Goal: Task Accomplishment & Management: Manage account settings

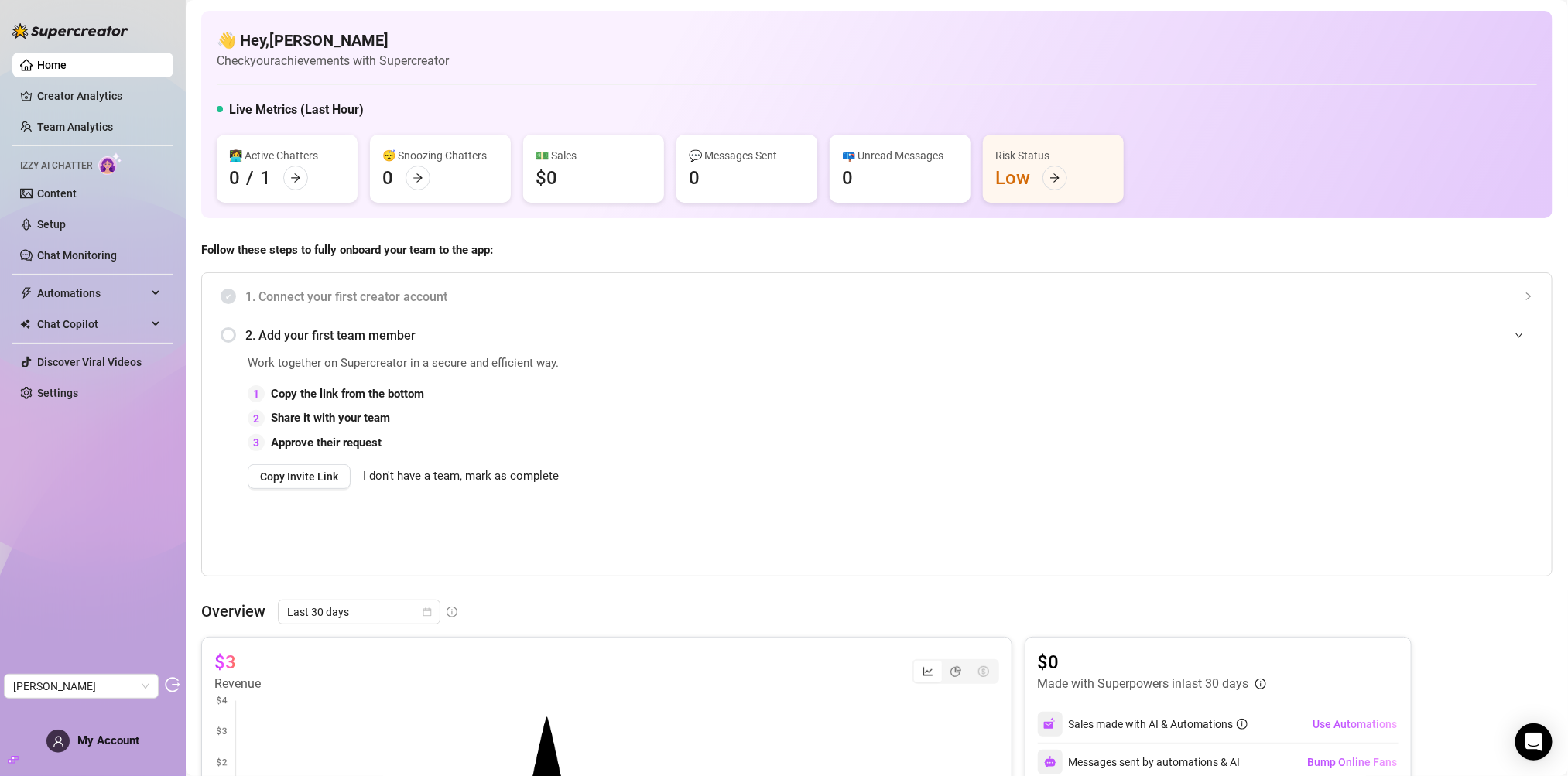
click at [28, 175] on ul "Home Creator Analytics Team Analytics Izzy AI Chatter Content Setup Chat Monito…" at bounding box center [93, 229] width 161 height 365
click at [37, 187] on link "Content" at bounding box center [57, 193] width 39 height 12
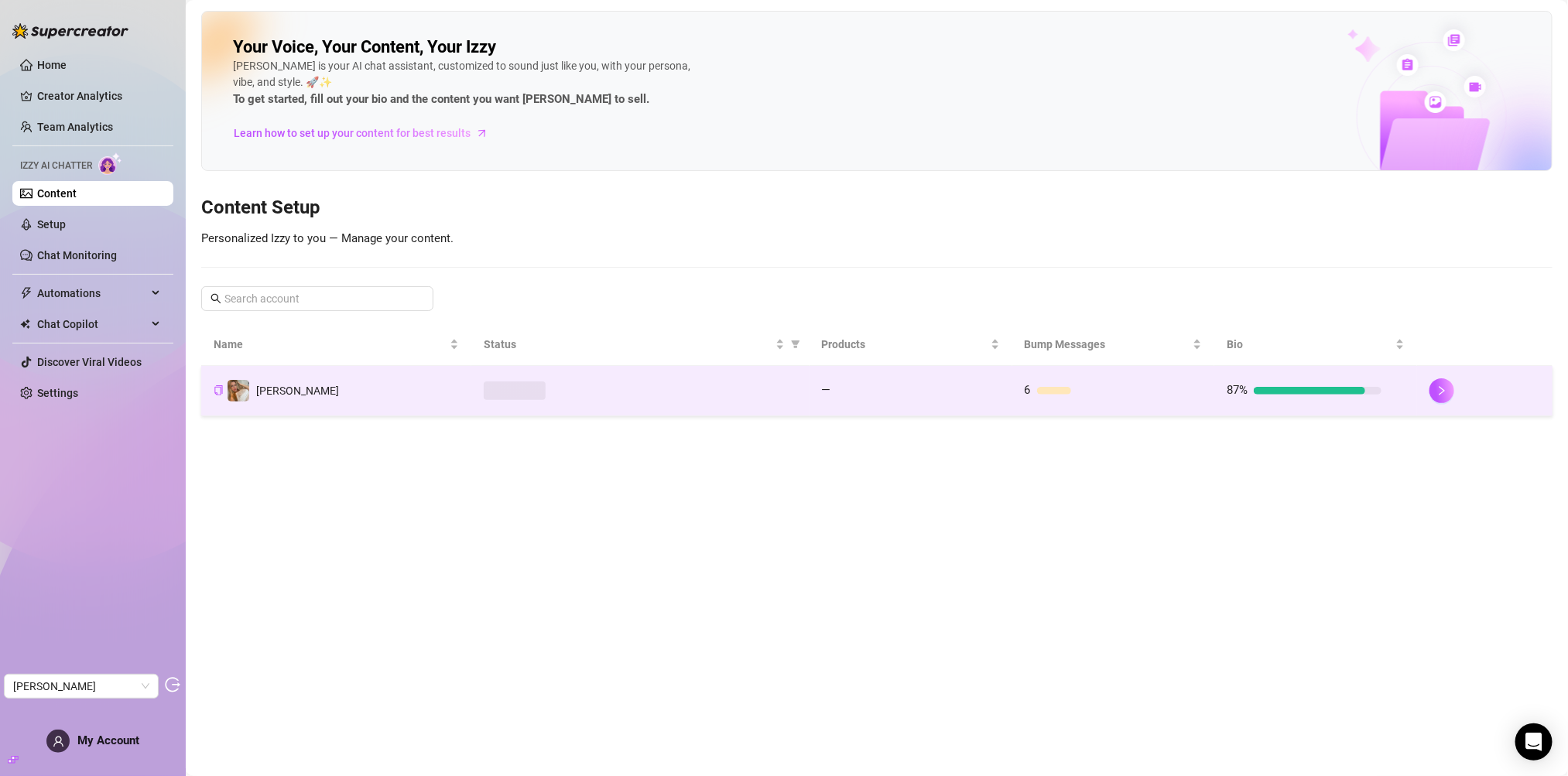
click at [627, 391] on div at bounding box center [641, 391] width 314 height 18
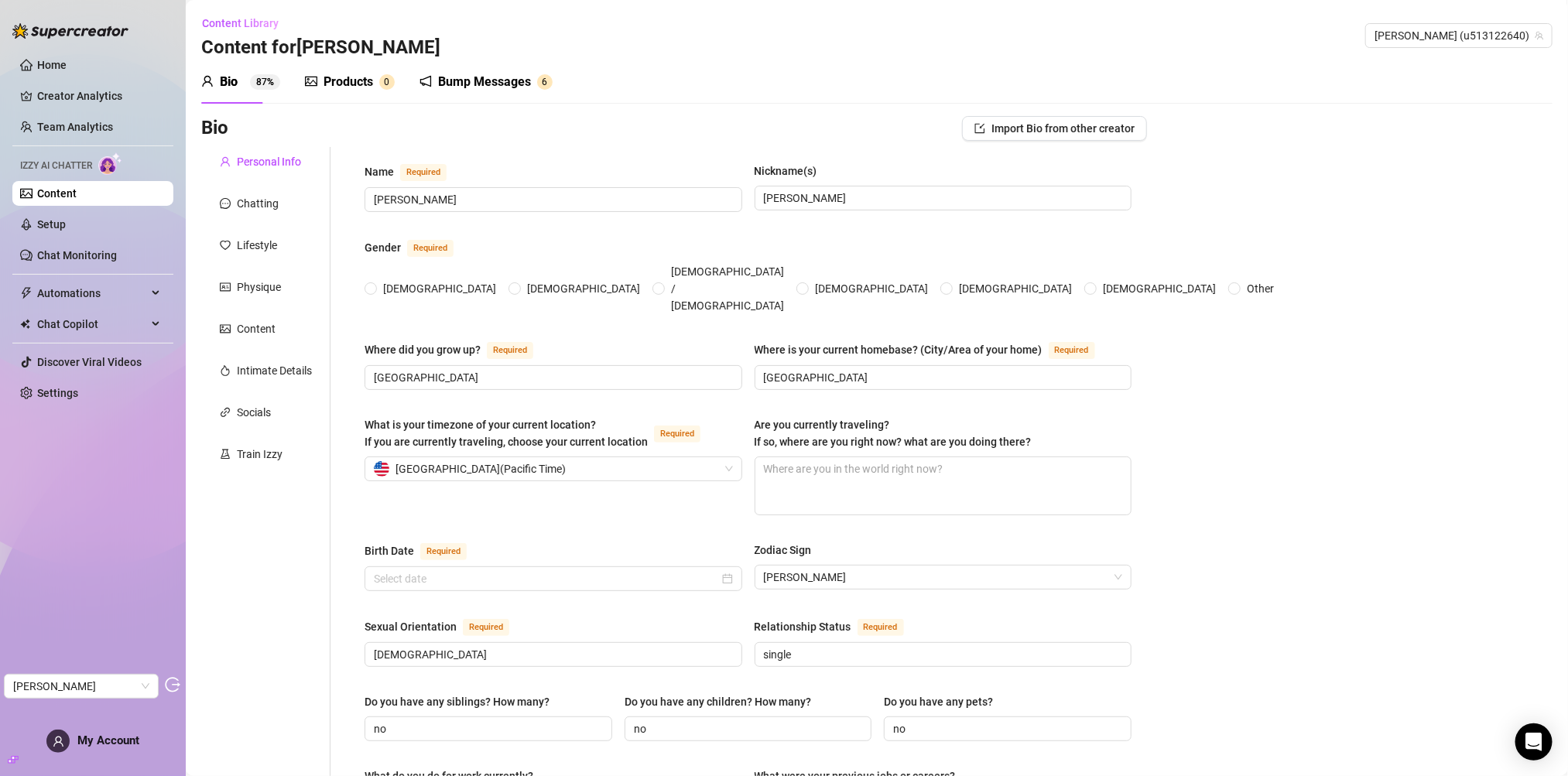
radio input "true"
type input "August 9th, 1977"
click at [349, 77] on div "Products" at bounding box center [349, 82] width 50 height 18
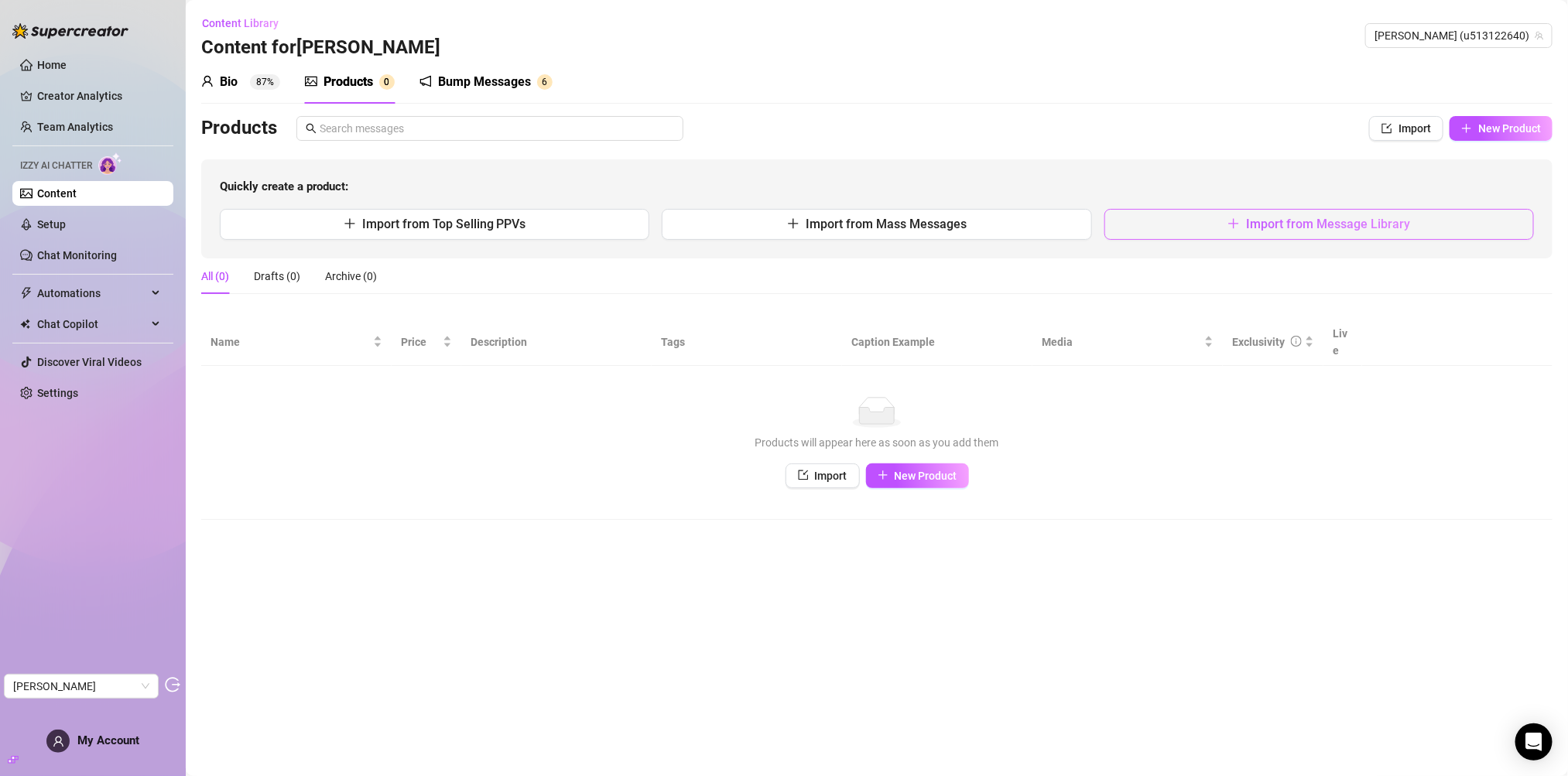
click at [1350, 231] on button "Import from Message Library" at bounding box center [1319, 224] width 429 height 31
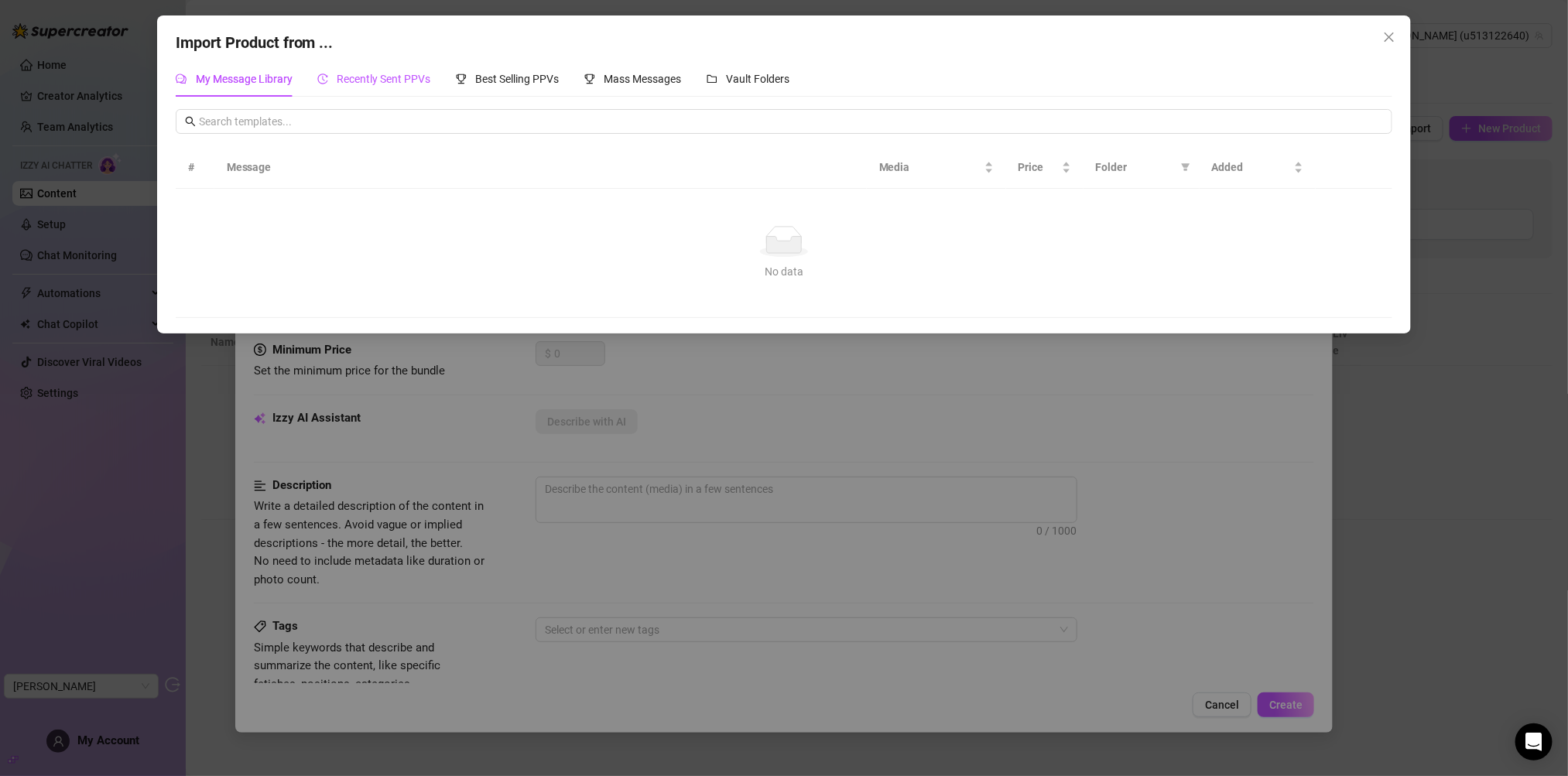
click at [411, 77] on span "Recently Sent PPVs" at bounding box center [384, 78] width 94 height 12
click at [772, 84] on span "Vault Folders" at bounding box center [759, 78] width 63 height 12
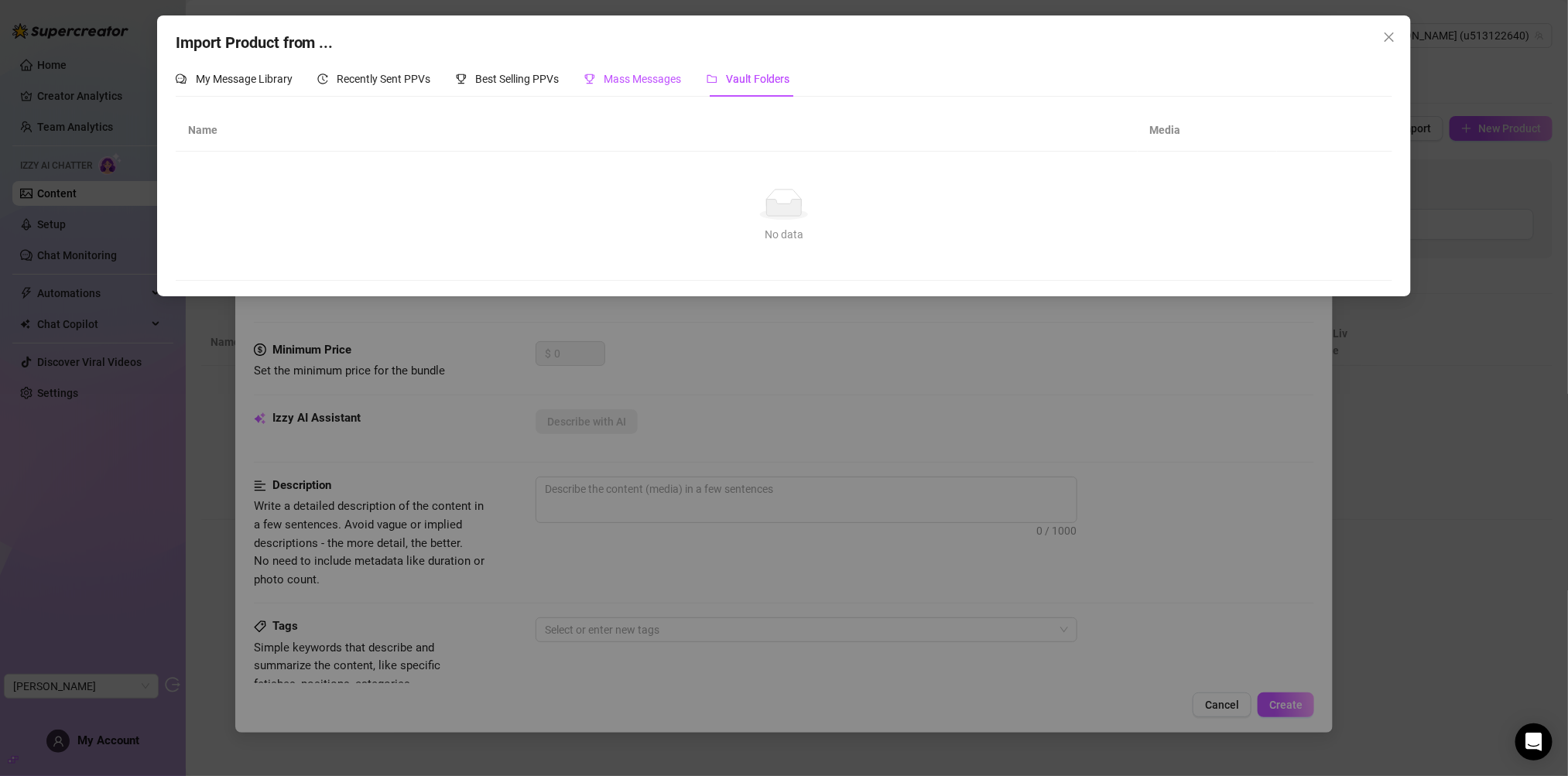
click at [682, 82] on span "Mass Messages" at bounding box center [643, 78] width 77 height 12
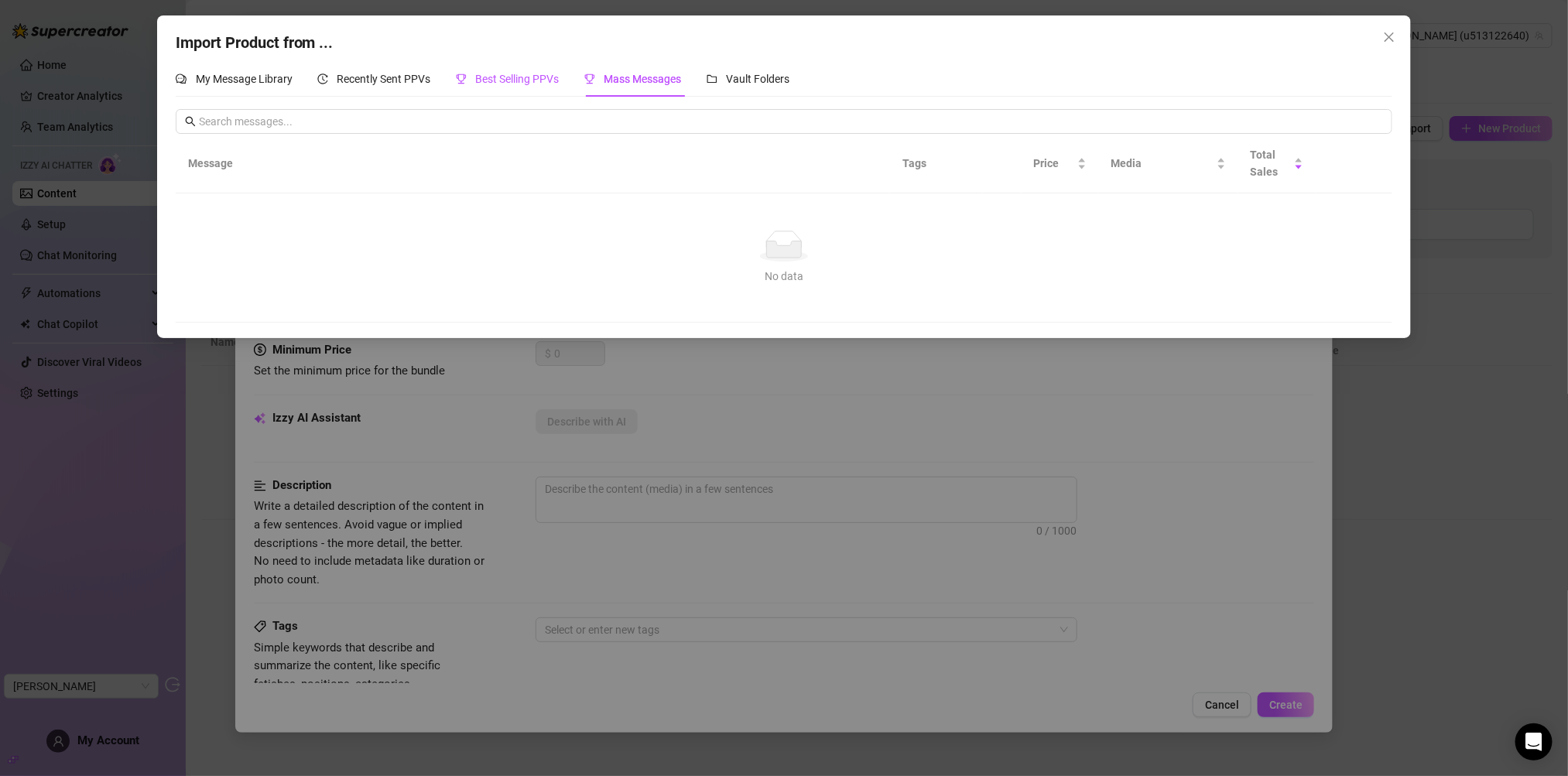
click at [509, 73] on span "Best Selling PPVs" at bounding box center [517, 78] width 84 height 12
click at [411, 65] on div "Recently Sent PPVs" at bounding box center [374, 79] width 114 height 36
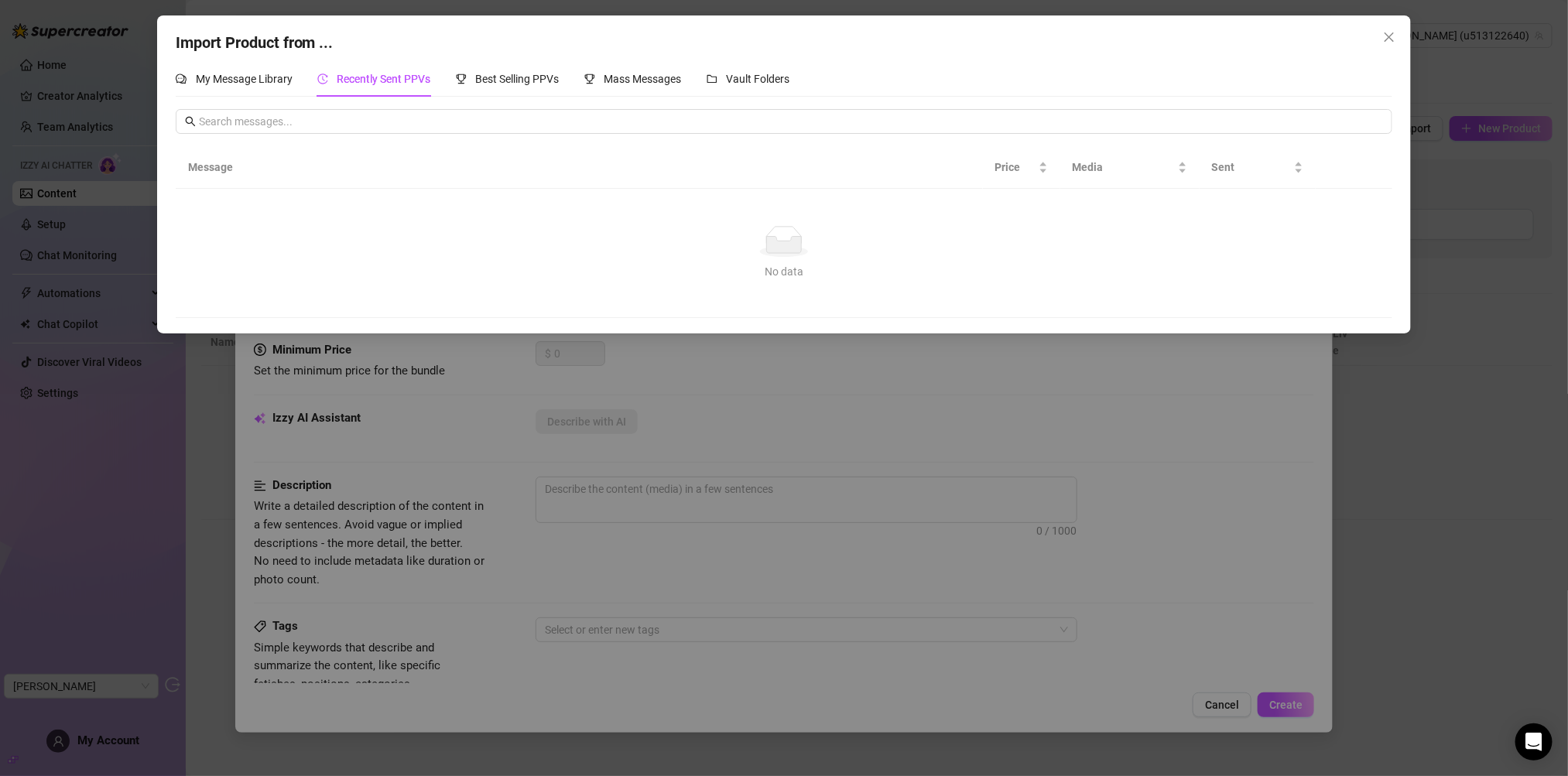
click at [1374, 36] on div "Import Product from ..." at bounding box center [784, 42] width 1218 height 24
click at [1382, 38] on span "Close" at bounding box center [1389, 37] width 25 height 12
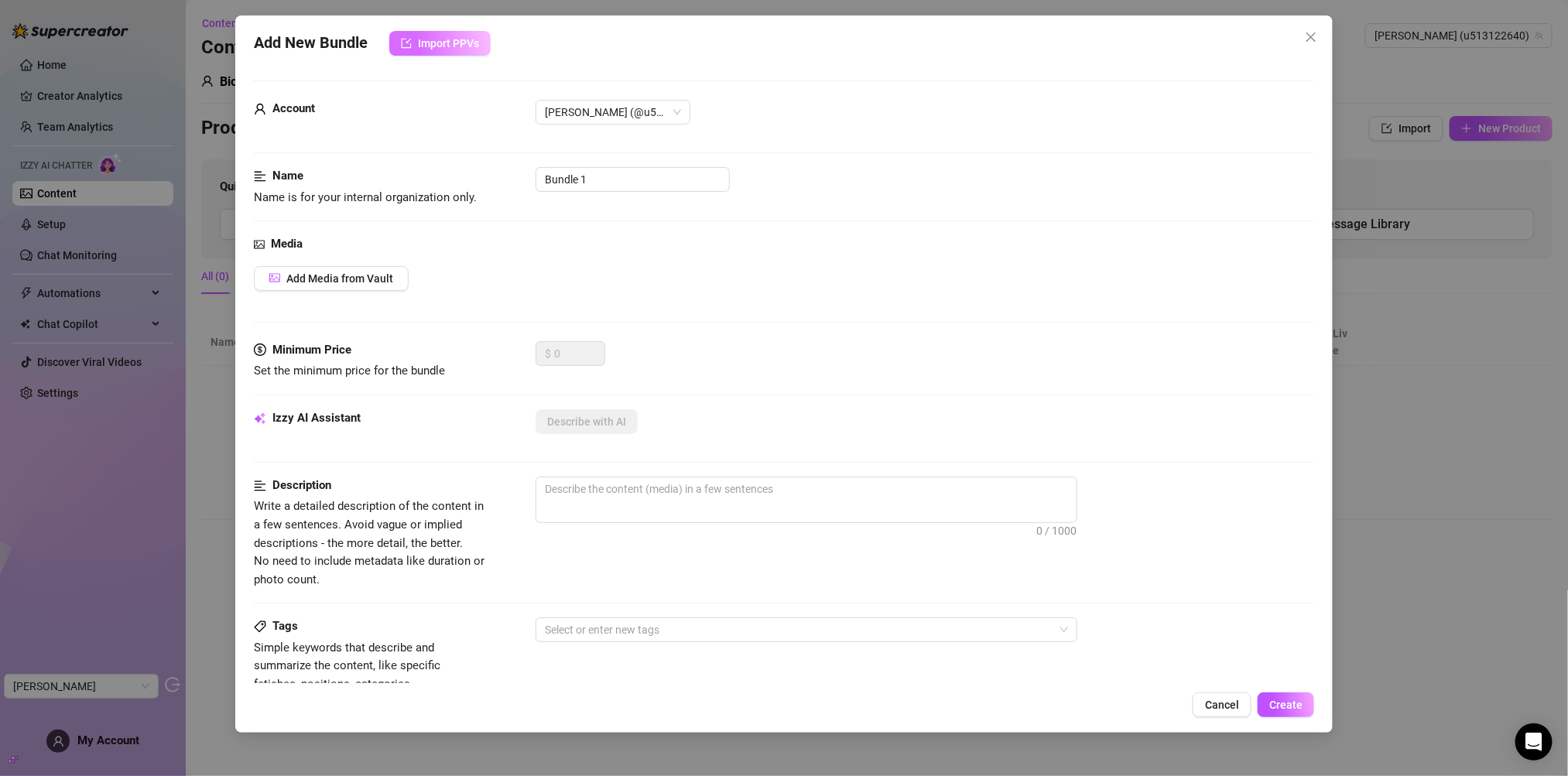
click at [471, 52] on button "Import PPVs" at bounding box center [440, 43] width 101 height 25
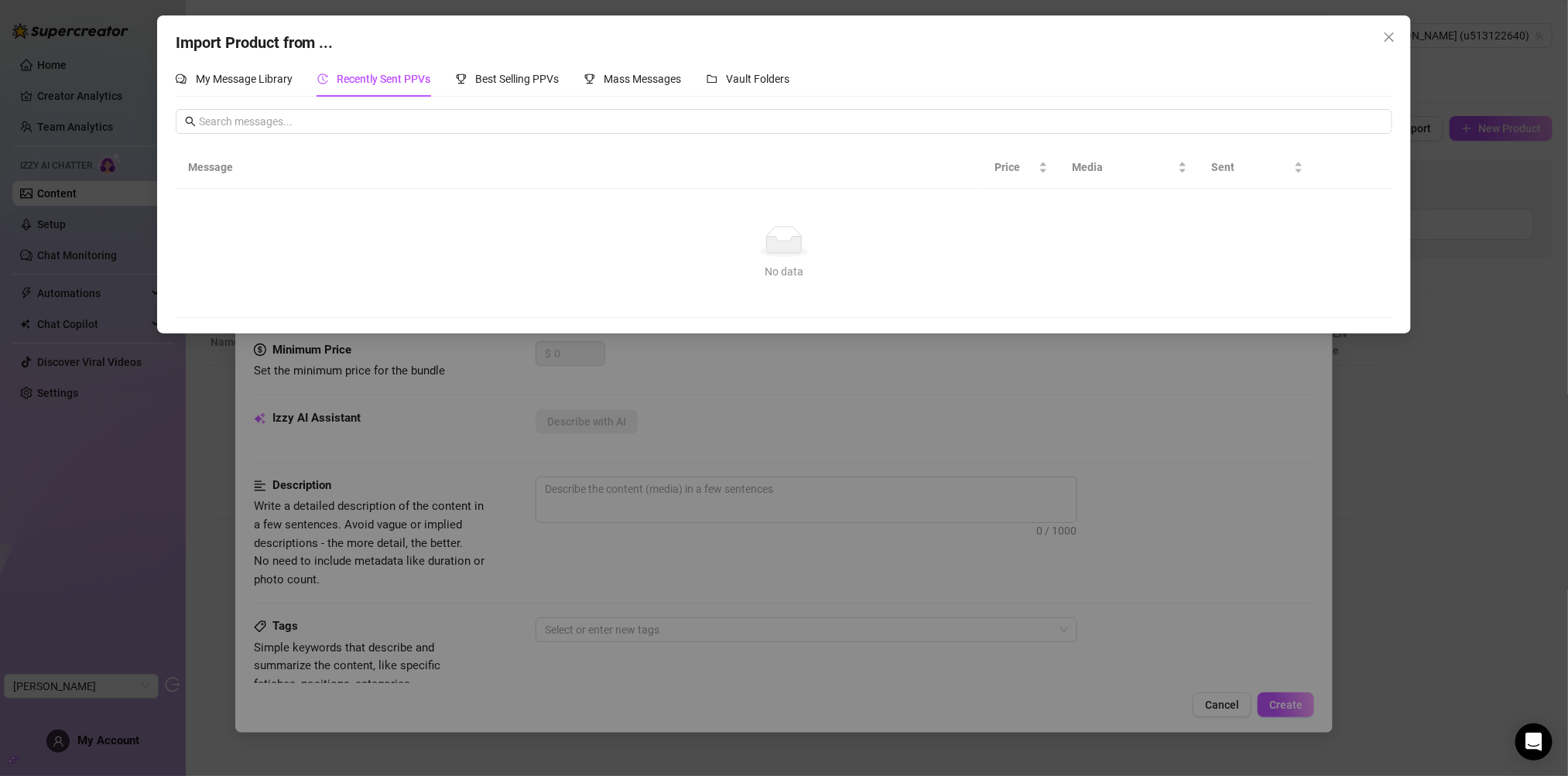
drag, startPoint x: 178, startPoint y: 37, endPoint x: 402, endPoint y: 80, distance: 228.1
click at [402, 80] on div "Import Product from ... My Message Library Recently Sent PPVs Best Selling PPVs…" at bounding box center [784, 175] width 1254 height 318
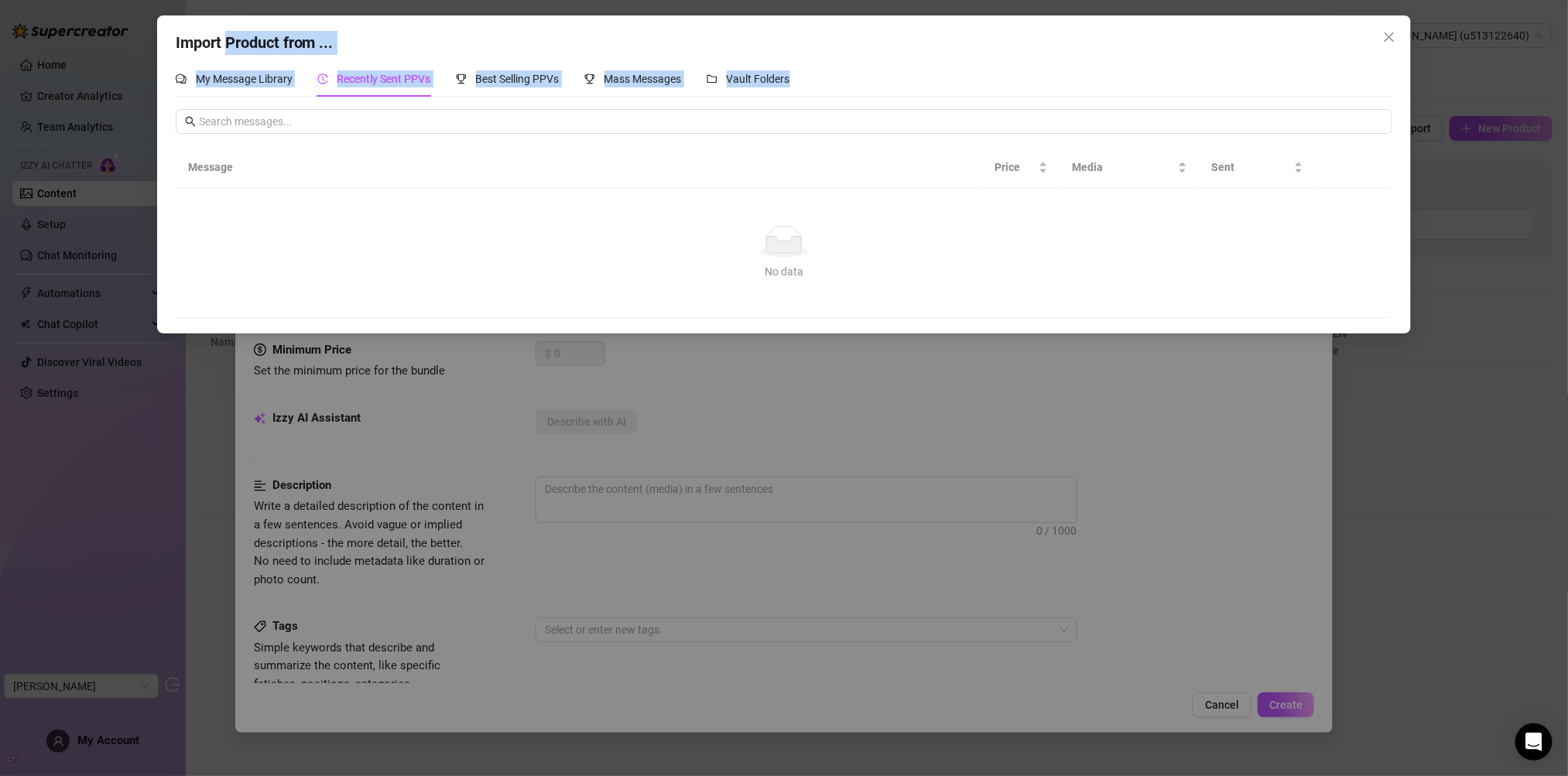
drag, startPoint x: 230, startPoint y: 39, endPoint x: 820, endPoint y: 95, distance: 592.7
click at [820, 95] on div "Import Product from ... My Message Library Recently Sent PPVs Best Selling PPVs…" at bounding box center [784, 175] width 1254 height 318
copy div "Product from ... My Message Library Recently Sent PPVs Best Selling PPVs Mass M…"
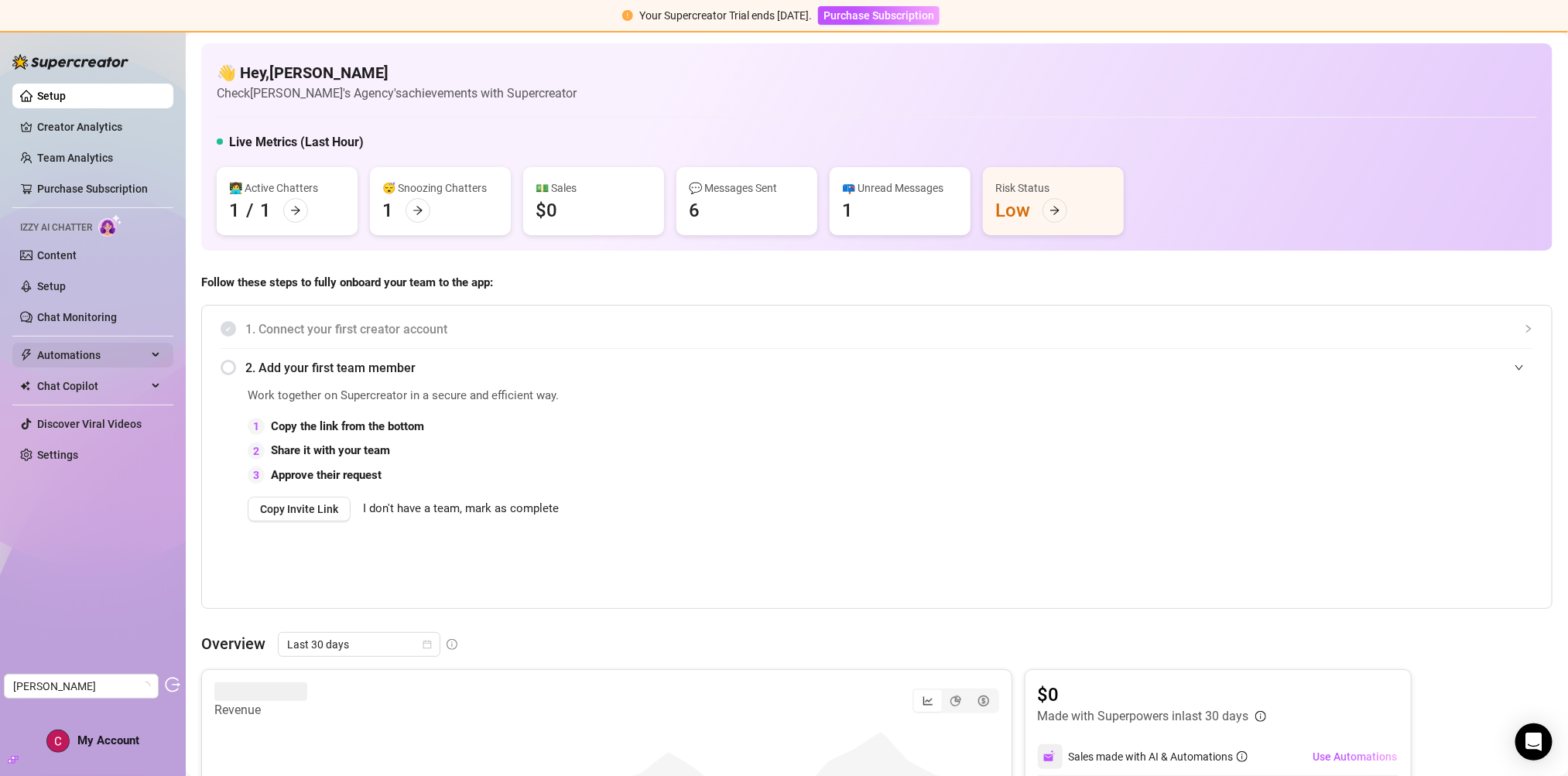
click at [109, 363] on span "Automations" at bounding box center [92, 355] width 110 height 25
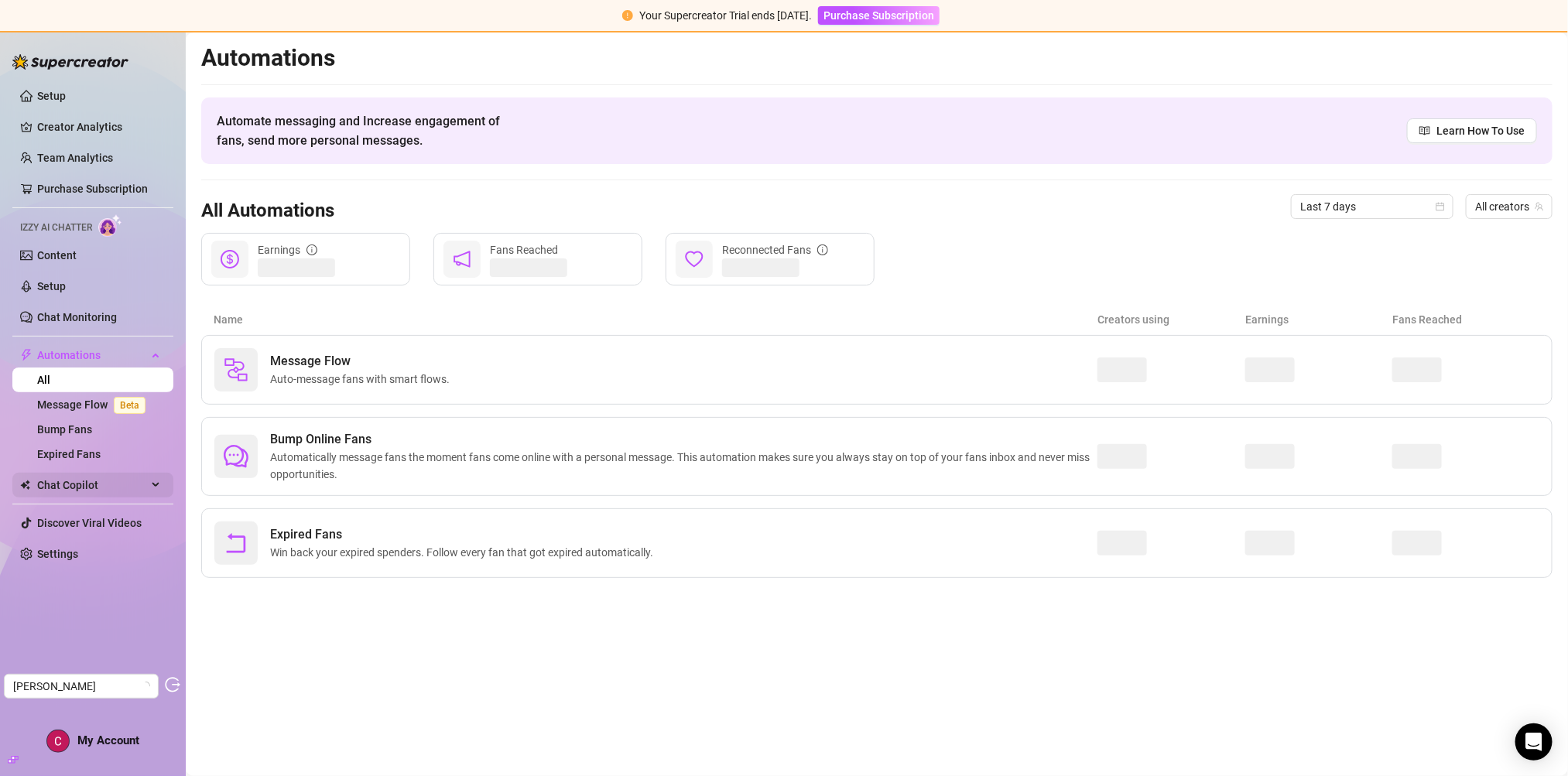
click at [85, 477] on span "Chat Copilot" at bounding box center [92, 486] width 110 height 25
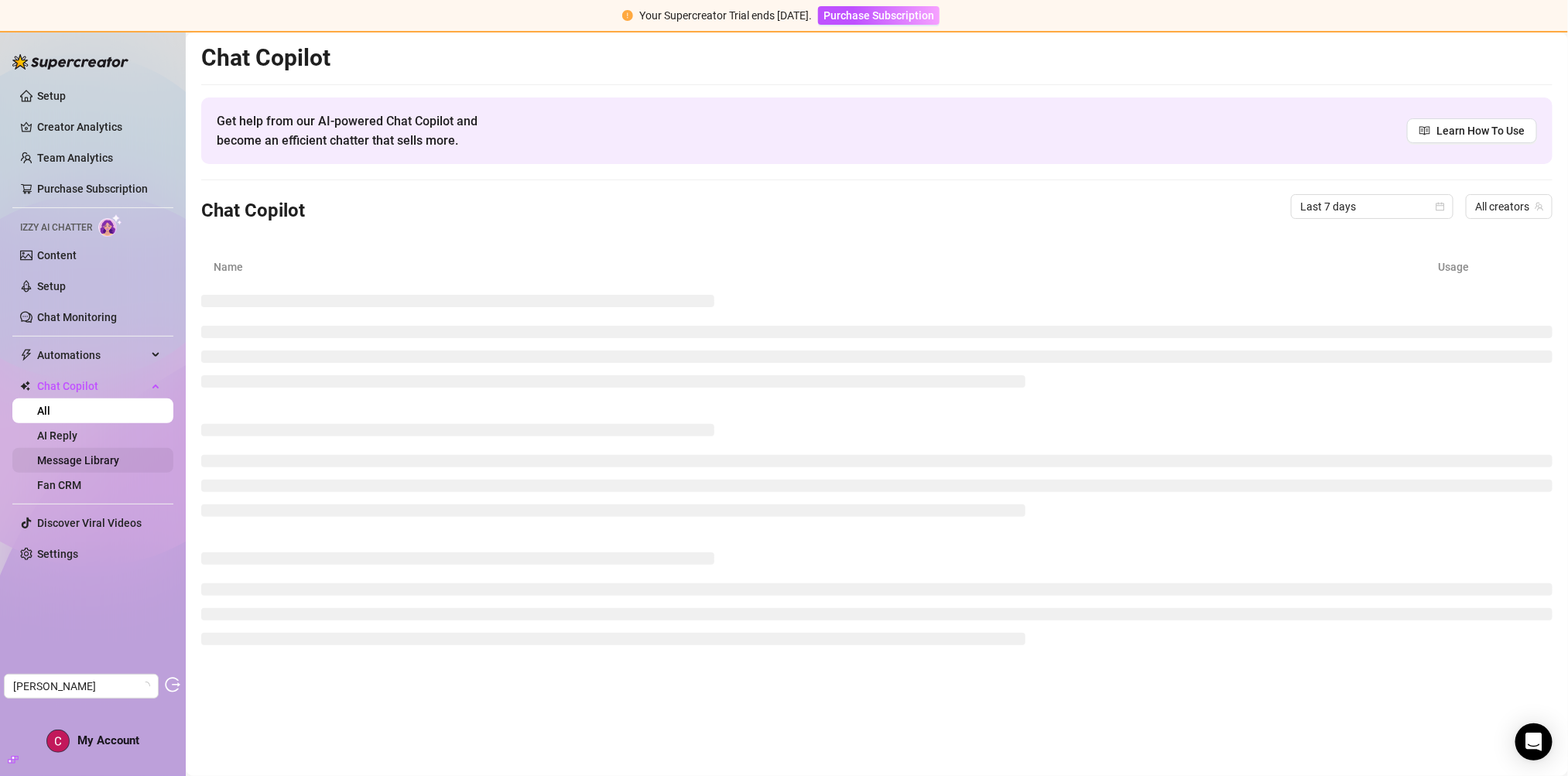
click at [87, 464] on link "Message Library" at bounding box center [78, 460] width 82 height 12
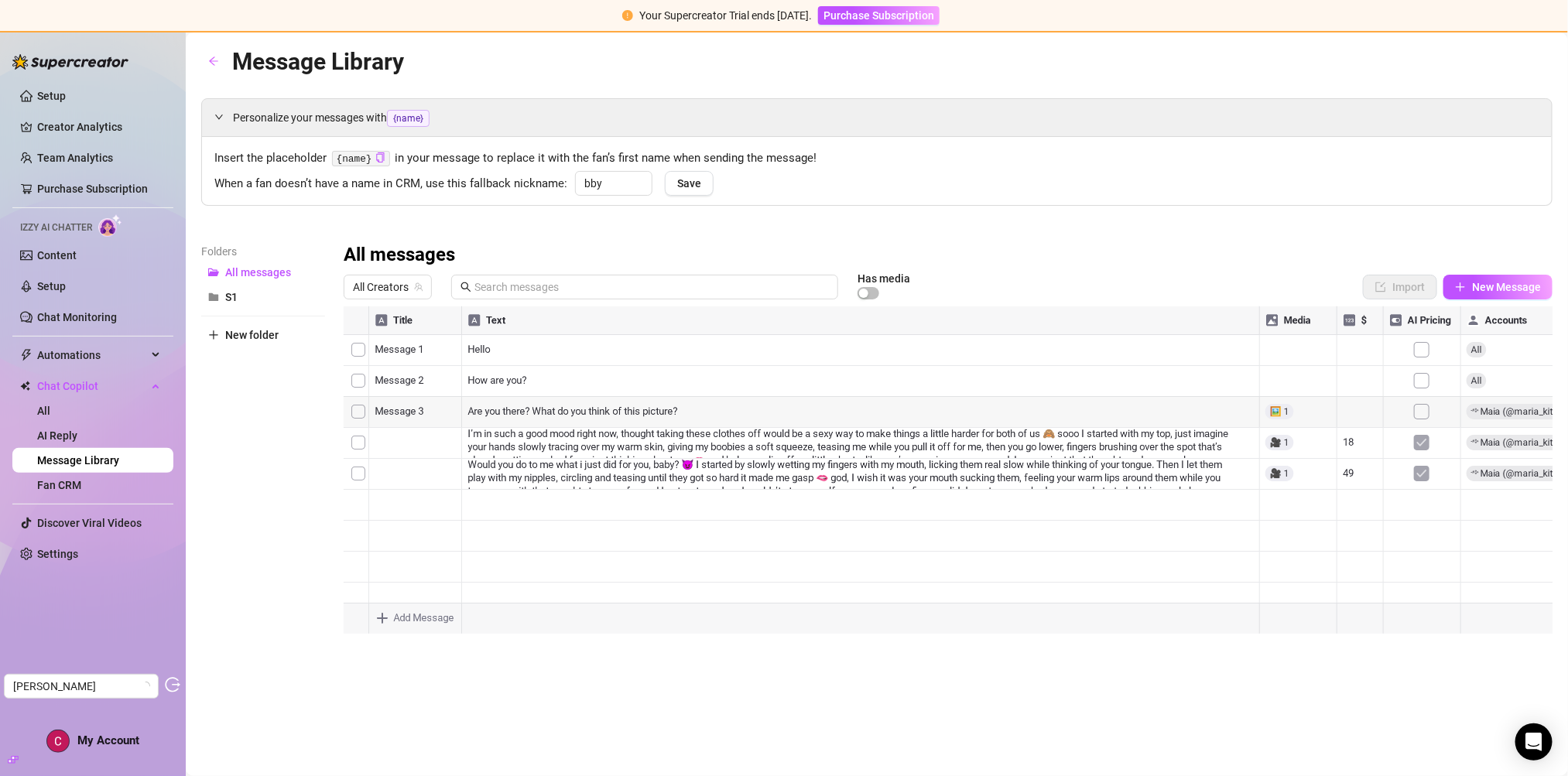
click at [1479, 388] on div at bounding box center [948, 479] width 1209 height 345
click at [1478, 380] on div at bounding box center [948, 479] width 1209 height 345
click at [1478, 380] on label "All" at bounding box center [1486, 383] width 128 height 20
click at [1435, 380] on input "All" at bounding box center [1430, 383] width 10 height 16
checkbox input "false"
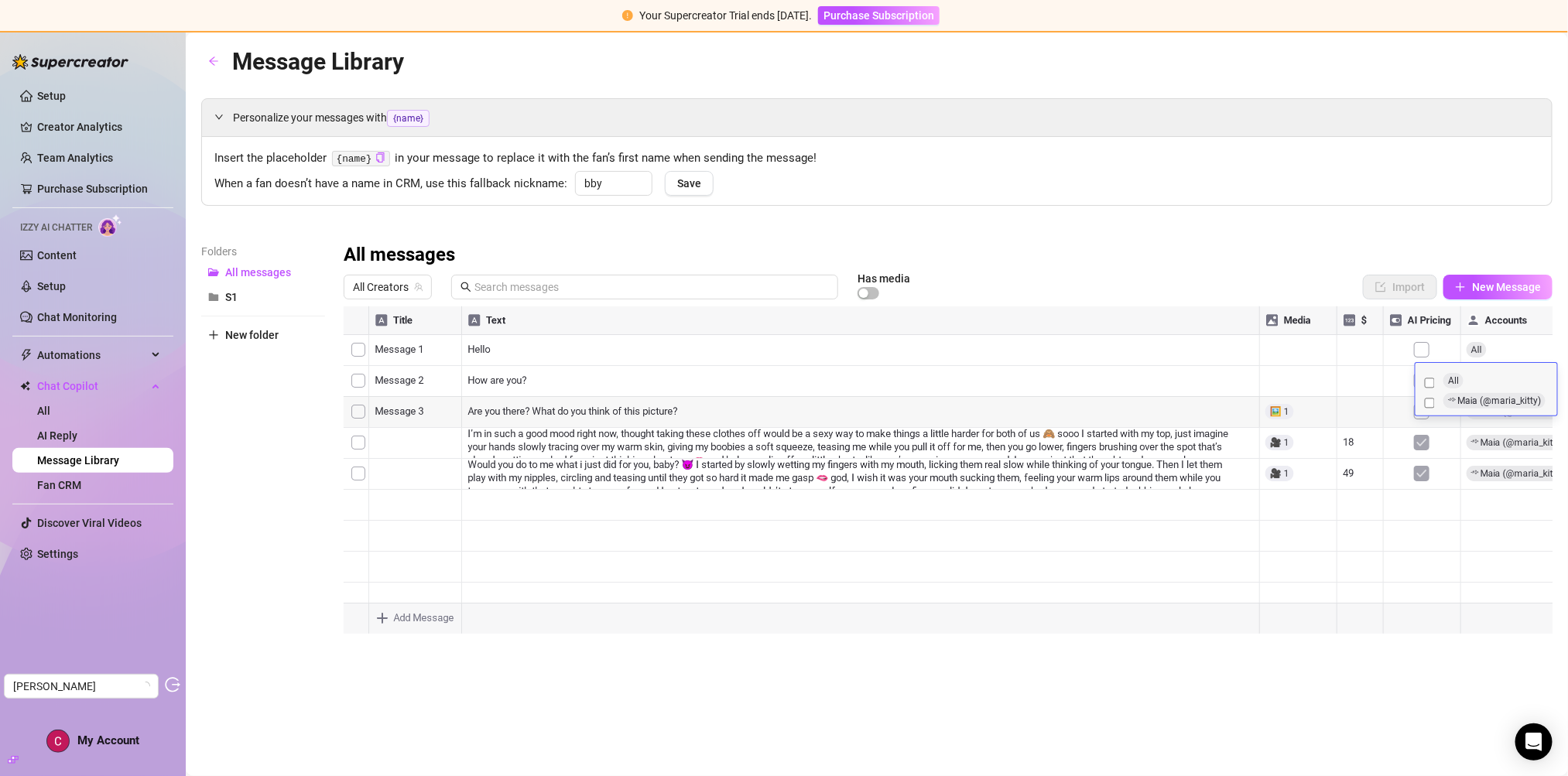
checkbox input "false"
click at [1524, 356] on div at bounding box center [948, 479] width 1209 height 345
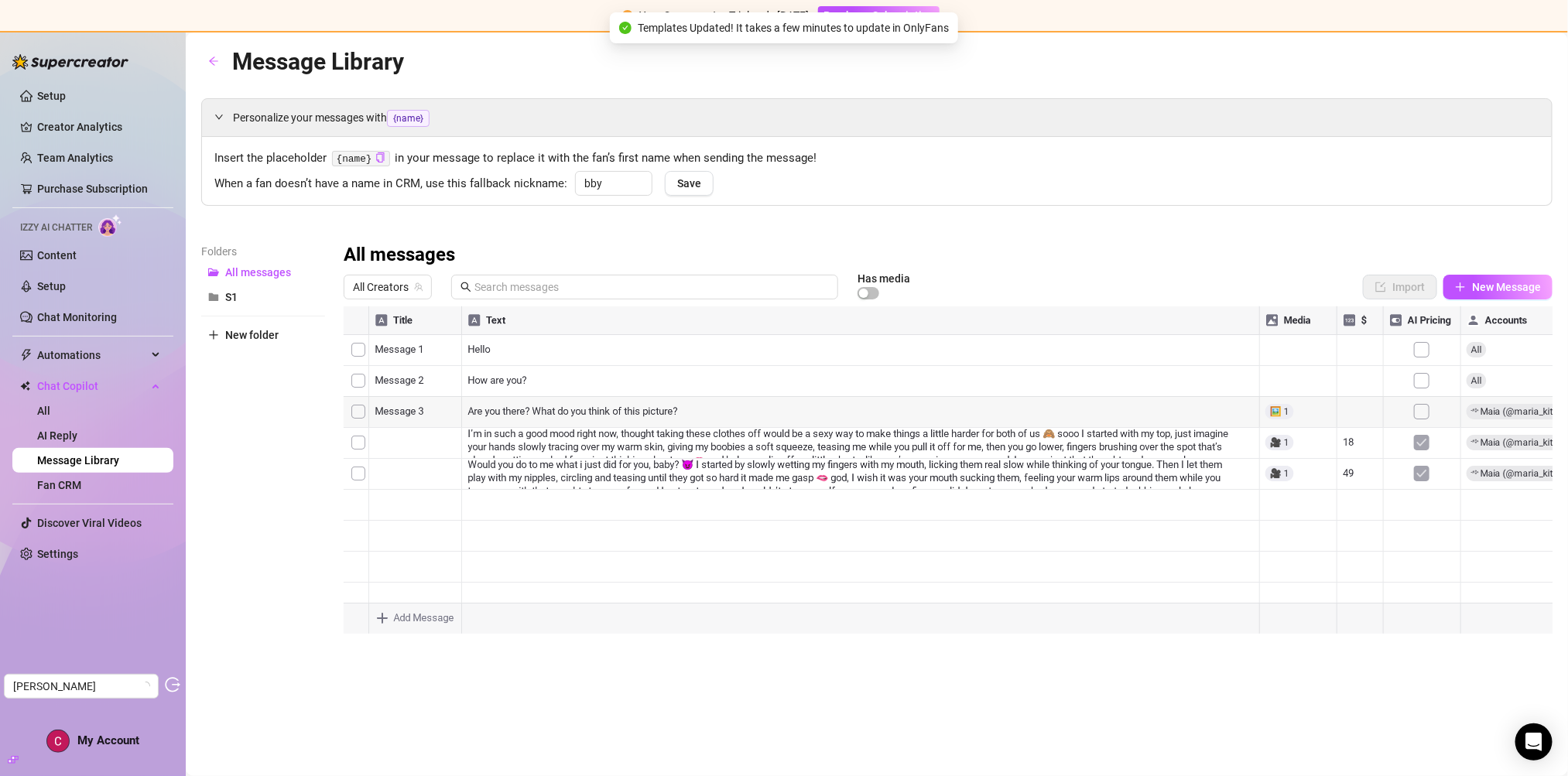
click at [1476, 380] on div at bounding box center [948, 479] width 1209 height 345
drag, startPoint x: 1532, startPoint y: 319, endPoint x: 1411, endPoint y: 309, distance: 121.4
click at [1411, 309] on div at bounding box center [948, 479] width 1209 height 345
